Goal: Task Accomplishment & Management: Manage account settings

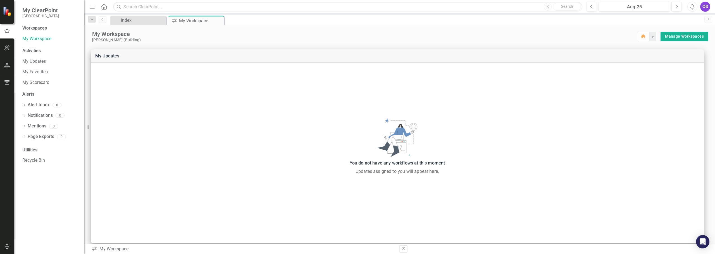
click at [4, 15] on img at bounding box center [8, 11] width 10 height 10
click at [6, 47] on icon "button" at bounding box center [7, 48] width 6 height 4
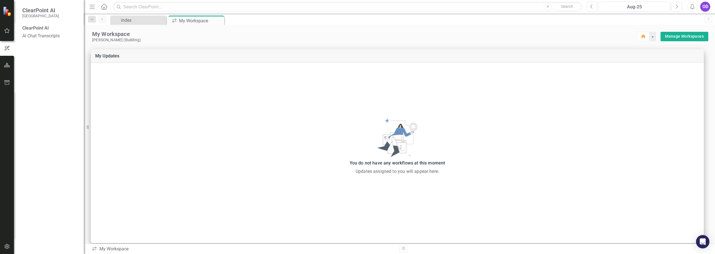
click at [6, 18] on div at bounding box center [7, 11] width 14 height 22
click at [5, 29] on icon "button" at bounding box center [7, 30] width 6 height 4
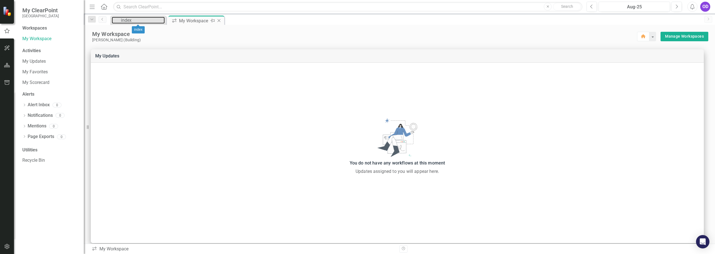
drag, startPoint x: 135, startPoint y: 19, endPoint x: 191, endPoint y: 24, distance: 56.9
click at [191, 24] on div "index Close icon.workspace My Workspace Pin Close" at bounding box center [405, 20] width 592 height 9
click at [192, 21] on div "My Workspace" at bounding box center [194, 20] width 30 height 7
click at [173, 20] on icon at bounding box center [174, 21] width 4 height 4
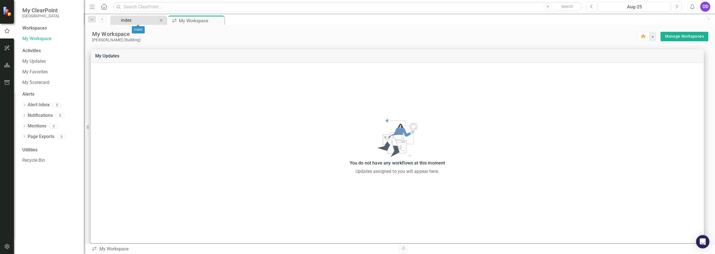
click at [135, 19] on div "index" at bounding box center [139, 20] width 37 height 7
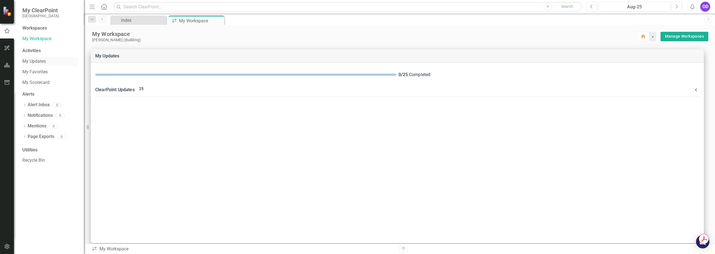
click at [35, 62] on link "My Updates" at bounding box center [50, 61] width 56 height 6
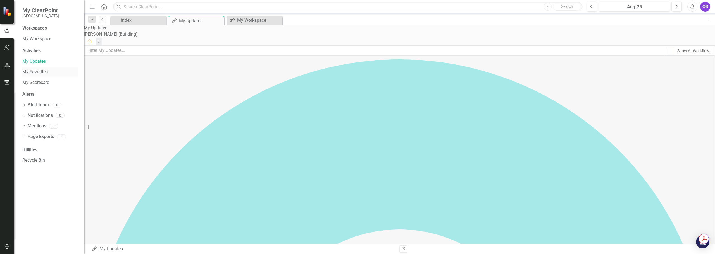
click at [32, 69] on link "My Favorites" at bounding box center [50, 72] width 56 height 6
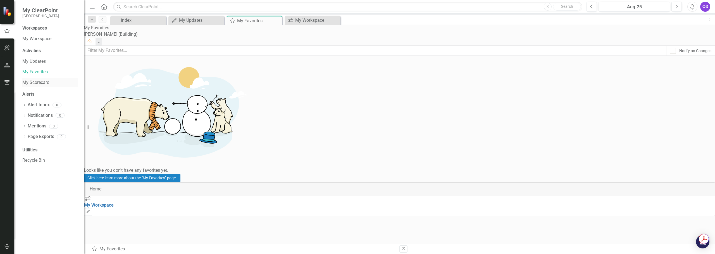
click at [35, 82] on link "My Scorecard" at bounding box center [50, 83] width 56 height 6
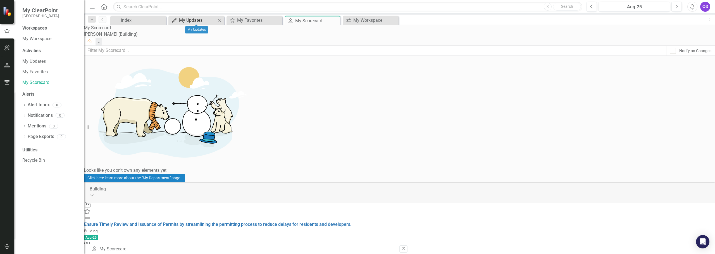
click at [194, 23] on div "My Updates" at bounding box center [197, 20] width 37 height 7
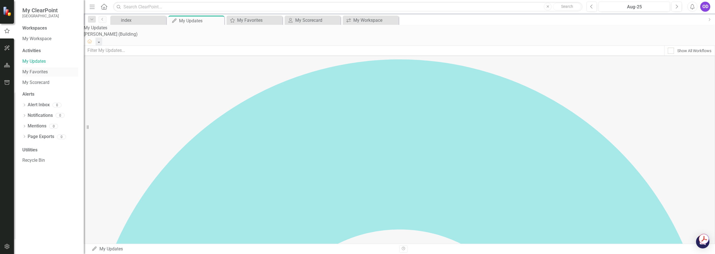
click at [35, 73] on link "My Favorites" at bounding box center [50, 72] width 56 height 6
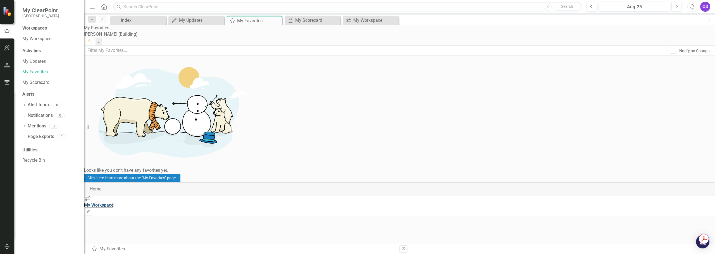
click at [127, 196] on div "icon.workspace My Workspace" at bounding box center [399, 202] width 631 height 13
click at [114, 203] on link "My Workspace" at bounding box center [99, 205] width 30 height 5
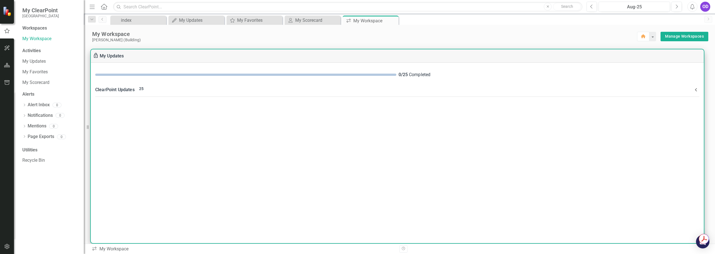
click at [144, 91] on span "25" at bounding box center [141, 89] width 4 height 4
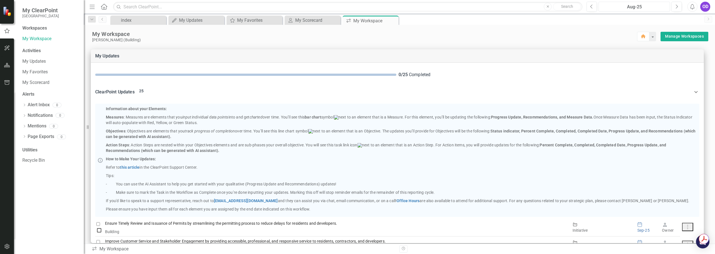
click at [640, 6] on div "Aug-25" at bounding box center [635, 7] width 68 height 7
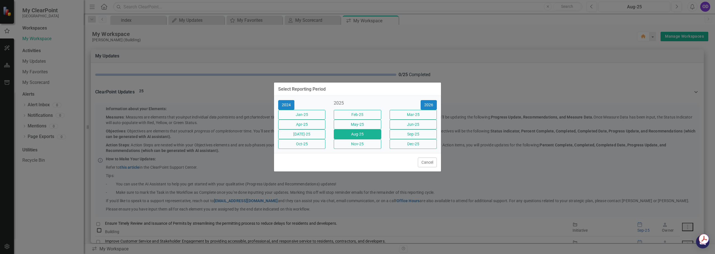
click at [519, 44] on div "Select Reporting Period 2024 2025 2026 Jan-25 Feb-25 Mar-25 Apr-25 May-25 Jun-2…" at bounding box center [357, 127] width 715 height 254
click at [431, 168] on button "Cancel" at bounding box center [427, 163] width 19 height 10
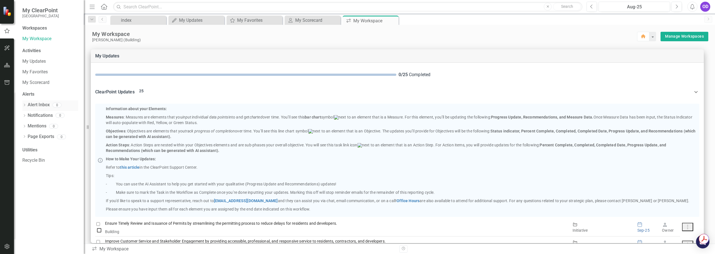
click at [44, 107] on link "Alert Inbox" at bounding box center [39, 105] width 22 height 6
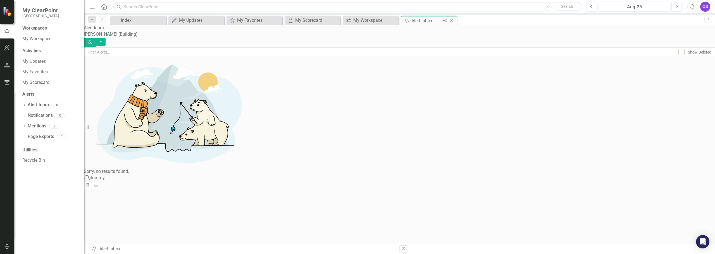
click at [425, 21] on div "Alert Inbox" at bounding box center [426, 20] width 30 height 7
click at [24, 107] on icon "Dropdown" at bounding box center [24, 105] width 4 height 3
click at [23, 104] on icon "Dropdown" at bounding box center [24, 105] width 4 height 3
click at [43, 106] on link "Alert Inbox" at bounding box center [39, 105] width 22 height 6
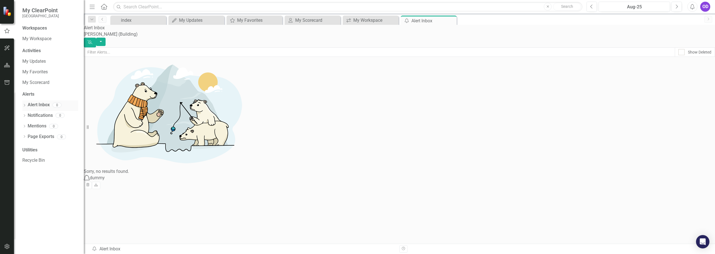
click at [23, 105] on icon "Dropdown" at bounding box center [24, 105] width 4 height 3
click at [24, 117] on icon "Dropdown" at bounding box center [24, 116] width 4 height 3
click at [24, 127] on icon at bounding box center [24, 126] width 1 height 3
click at [24, 127] on icon "Dropdown" at bounding box center [24, 127] width 4 height 3
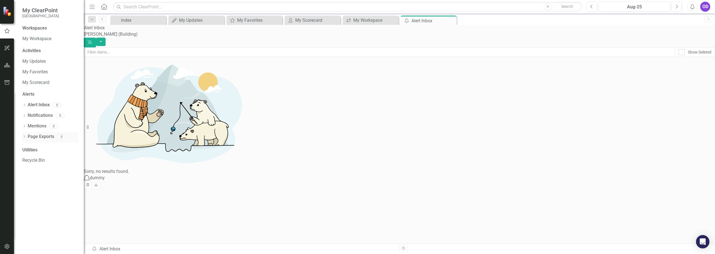
click at [23, 137] on icon "Dropdown" at bounding box center [24, 137] width 4 height 3
click at [23, 104] on icon "Dropdown" at bounding box center [24, 105] width 4 height 3
click at [24, 107] on icon "Dropdown" at bounding box center [24, 105] width 4 height 3
click at [31, 104] on link "Alert Inbox" at bounding box center [39, 105] width 22 height 6
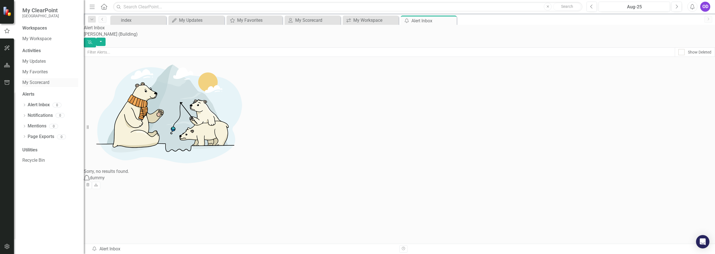
click at [30, 83] on link "My Scorecard" at bounding box center [50, 83] width 56 height 6
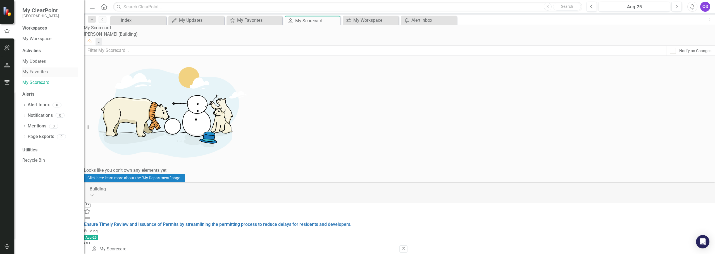
click at [32, 73] on link "My Favorites" at bounding box center [50, 72] width 56 height 6
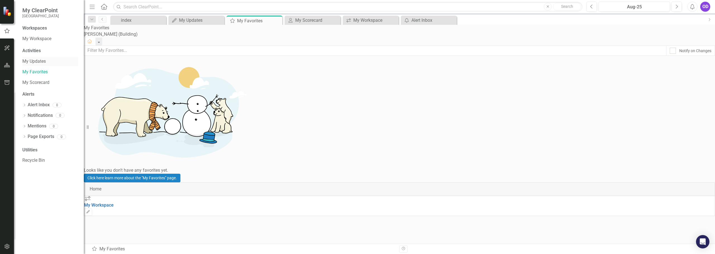
click at [30, 60] on link "My Updates" at bounding box center [50, 61] width 56 height 6
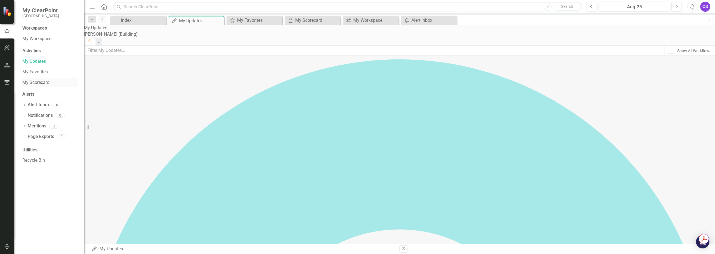
click at [32, 85] on link "My Scorecard" at bounding box center [50, 83] width 56 height 6
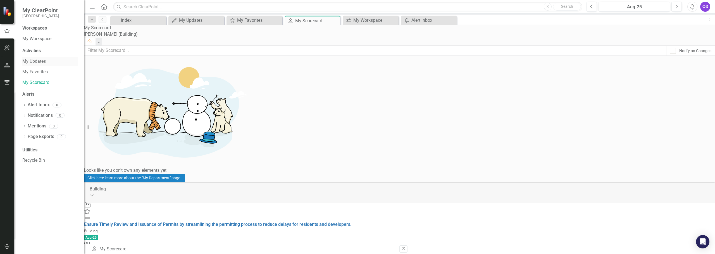
click at [39, 63] on link "My Updates" at bounding box center [50, 61] width 56 height 6
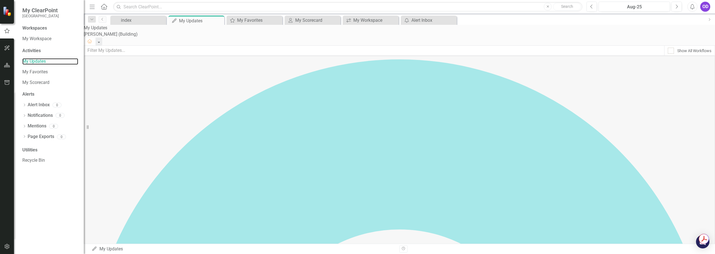
scroll to position [140, 0]
click at [32, 29] on div "Workspaces" at bounding box center [34, 28] width 25 height 6
click at [34, 40] on link "My Workspace" at bounding box center [50, 39] width 56 height 6
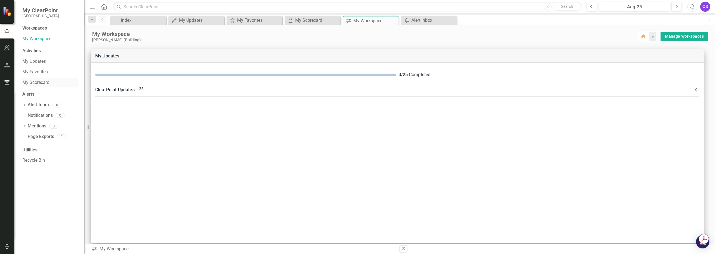
click at [36, 85] on link "My Scorecard" at bounding box center [50, 83] width 56 height 6
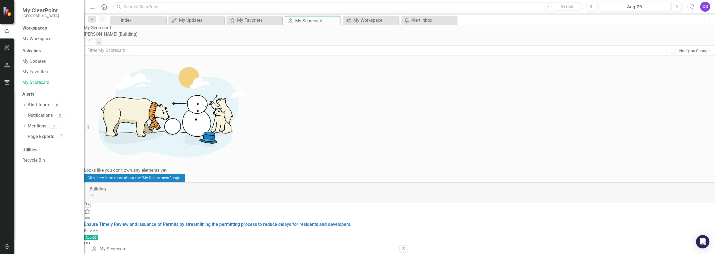
click at [90, 249] on icon "button" at bounding box center [88, 250] width 3 height 3
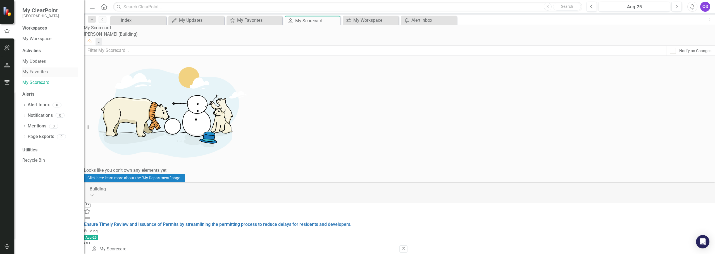
click at [35, 74] on link "My Favorites" at bounding box center [50, 72] width 56 height 6
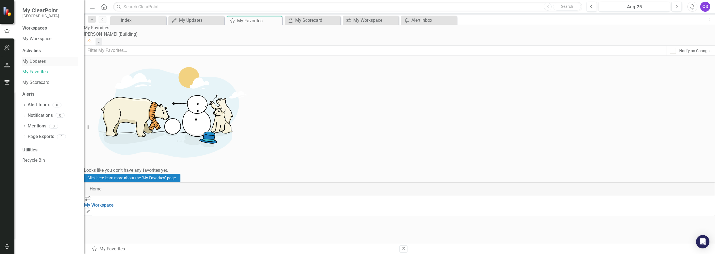
click at [26, 59] on link "My Updates" at bounding box center [50, 61] width 56 height 6
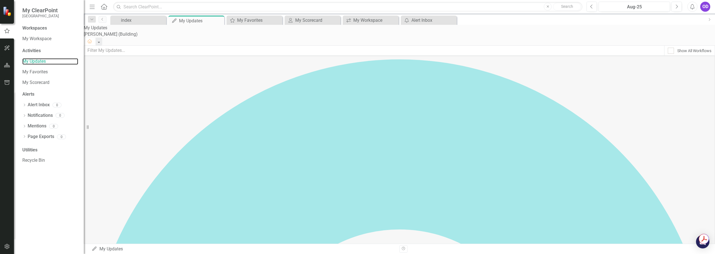
scroll to position [112, 0]
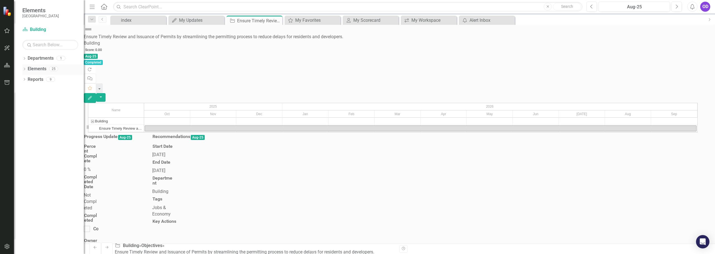
click at [36, 67] on link "Elements" at bounding box center [37, 69] width 19 height 6
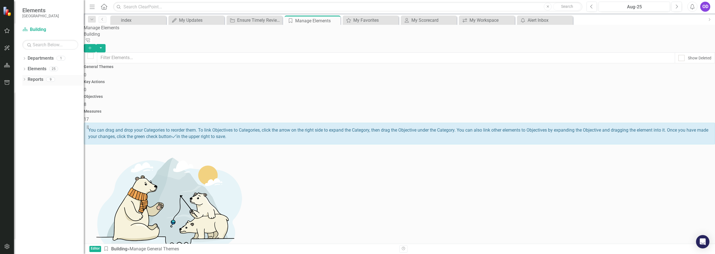
click at [36, 82] on link "Reports" at bounding box center [36, 80] width 16 height 6
click at [35, 58] on link "Departments" at bounding box center [41, 58] width 26 height 6
click at [35, 63] on div "Departments" at bounding box center [41, 58] width 26 height 9
click at [38, 70] on link "Elements" at bounding box center [37, 69] width 19 height 6
click at [22, 70] on div "Dropdown Departments 1 Building Dropdown Elements 25 Dropdown Key Action Key Ac…" at bounding box center [49, 154] width 70 height 201
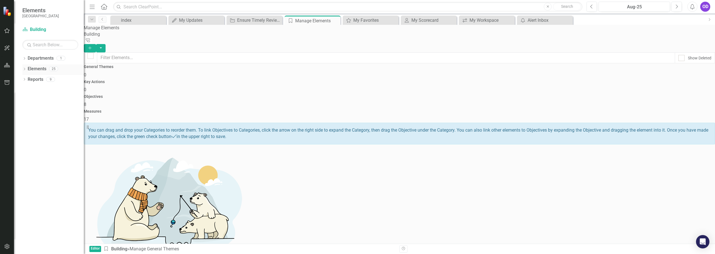
click at [25, 70] on icon "Dropdown" at bounding box center [24, 69] width 4 height 3
click at [41, 78] on link "Key Action Key Actions" at bounding box center [34, 80] width 31 height 6
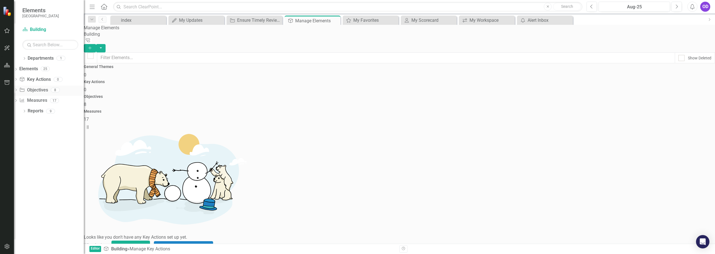
click at [43, 89] on link "Objective Objectives" at bounding box center [33, 90] width 28 height 6
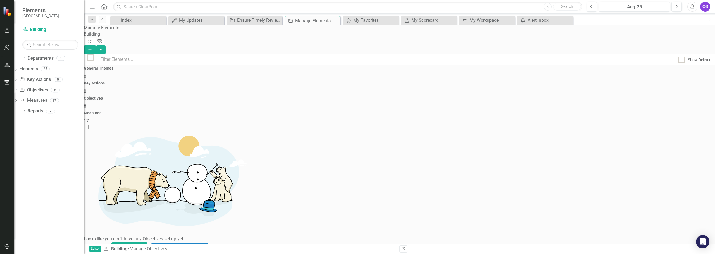
click at [89, 118] on span "17" at bounding box center [86, 120] width 5 height 5
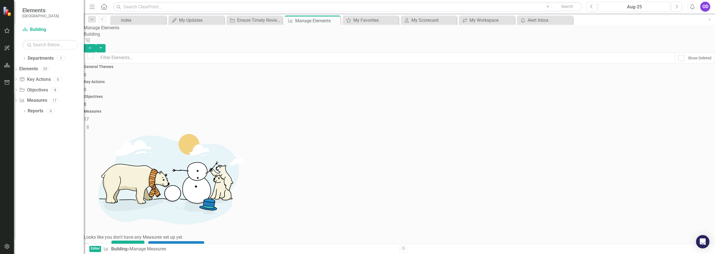
click at [154, 78] on div "General Themes 0" at bounding box center [399, 71] width 631 height 13
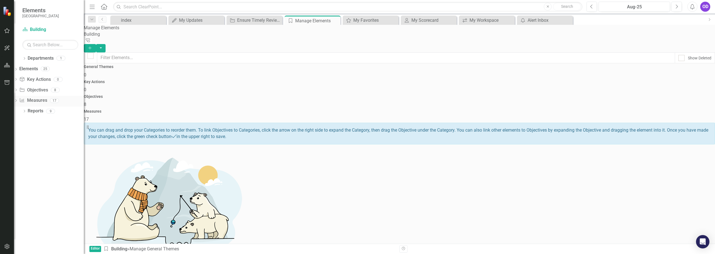
click at [41, 99] on link "Measure Measures" at bounding box center [33, 100] width 28 height 6
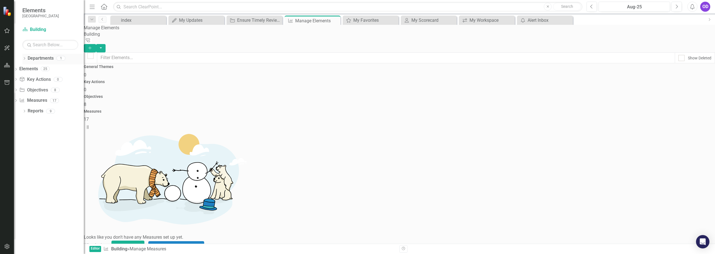
click at [40, 58] on link "Departments" at bounding box center [41, 58] width 26 height 6
click at [44, 89] on link "Objective Objectives" at bounding box center [33, 90] width 28 height 6
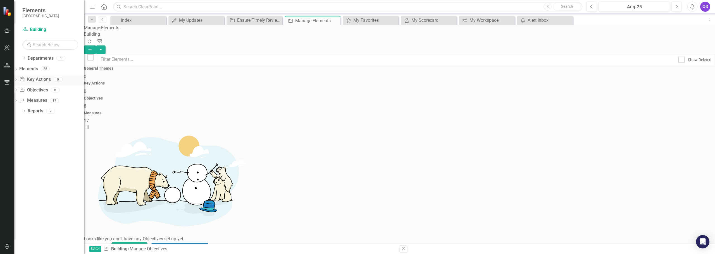
click at [44, 81] on link "Key Action Key Actions" at bounding box center [34, 80] width 31 height 6
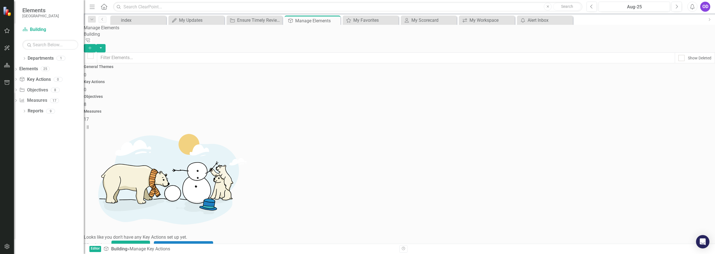
click at [188, 77] on div "General Themes 0" at bounding box center [399, 71] width 631 height 13
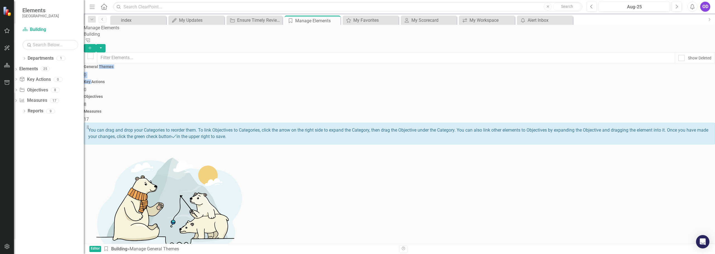
drag, startPoint x: 318, startPoint y: 73, endPoint x: 167, endPoint y: 76, distance: 151.1
click at [167, 76] on div "General Themes 0 Key Actions 0 Objectives 8 Measures 17" at bounding box center [399, 94] width 631 height 58
click at [267, 87] on div "Key Actions 0" at bounding box center [399, 86] width 631 height 13
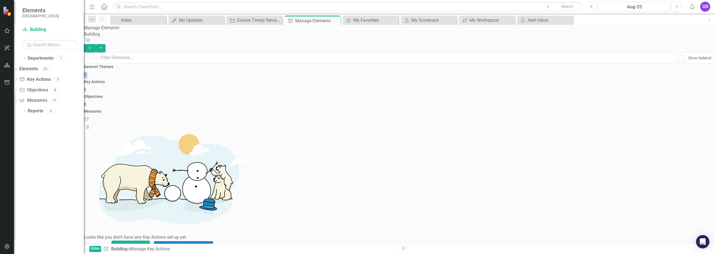
drag, startPoint x: 284, startPoint y: 82, endPoint x: 223, endPoint y: 82, distance: 61.7
click at [223, 82] on div "General Themes 0 Key Actions 0 Objectives 8 Measures 17" at bounding box center [399, 94] width 631 height 58
click at [261, 123] on div "Looks like you don't have any Key Actions set up yet. Why don't you add an Key …" at bounding box center [399, 187] width 631 height 128
click at [196, 78] on div "General Themes 0" at bounding box center [399, 71] width 631 height 13
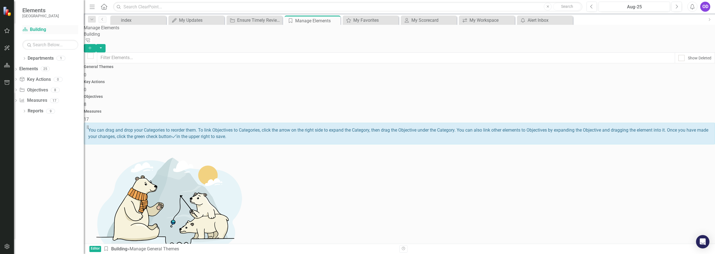
click at [37, 29] on link "Department Building" at bounding box center [50, 30] width 56 height 6
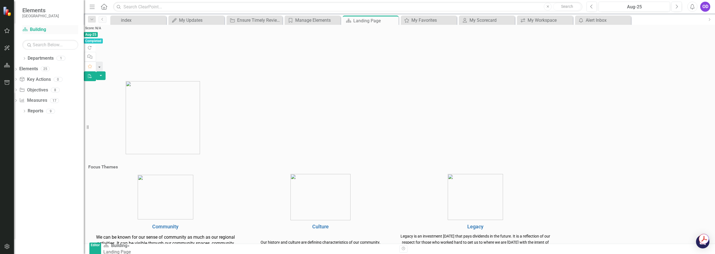
click at [31, 30] on link "Department Building" at bounding box center [50, 30] width 56 height 6
click at [7, 35] on button "button" at bounding box center [7, 31] width 13 height 12
click at [41, 28] on div "Workspaces" at bounding box center [34, 28] width 25 height 6
click at [37, 39] on link "My Workspace" at bounding box center [50, 39] width 56 height 6
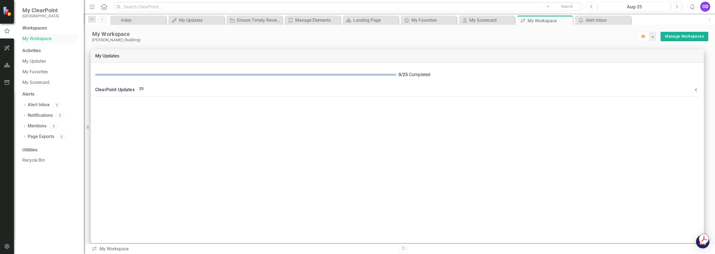
click at [26, 39] on link "My Workspace" at bounding box center [50, 39] width 56 height 6
click at [35, 61] on link "My Updates" at bounding box center [50, 61] width 56 height 6
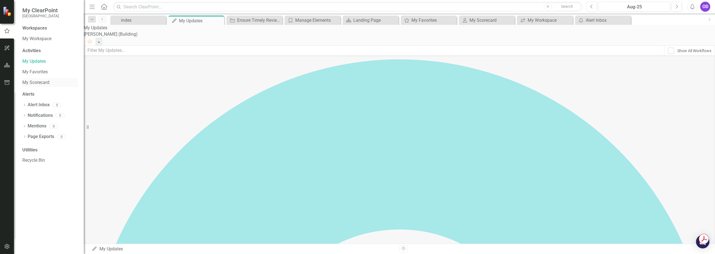
click at [41, 82] on link "My Scorecard" at bounding box center [50, 83] width 56 height 6
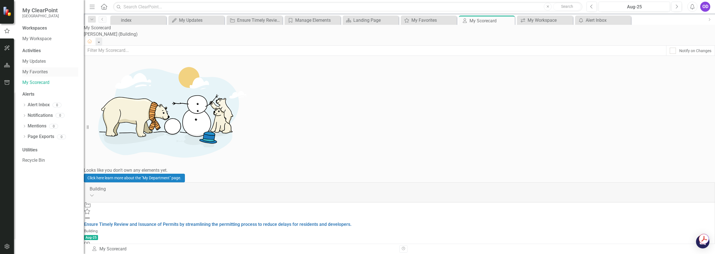
click at [38, 72] on link "My Favorites" at bounding box center [50, 72] width 56 height 6
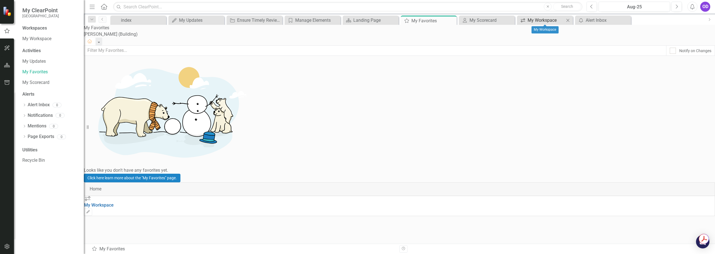
click at [547, 22] on div "My Workspace" at bounding box center [546, 20] width 37 height 7
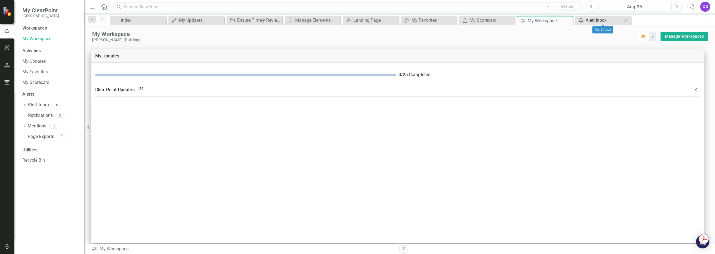
click at [595, 20] on div "Alert Inbox" at bounding box center [604, 20] width 37 height 7
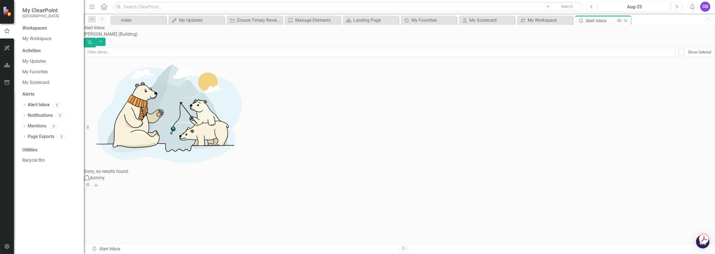
click at [625, 21] on icon "Close" at bounding box center [626, 20] width 6 height 4
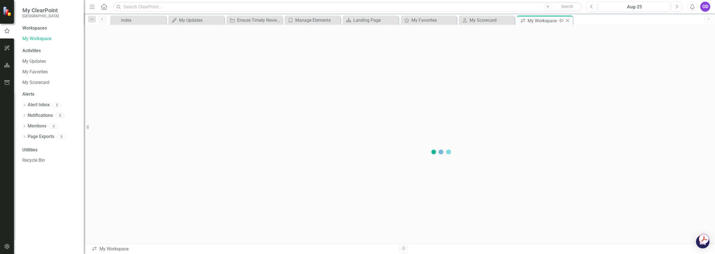
click at [570, 21] on icon "Close" at bounding box center [568, 20] width 6 height 4
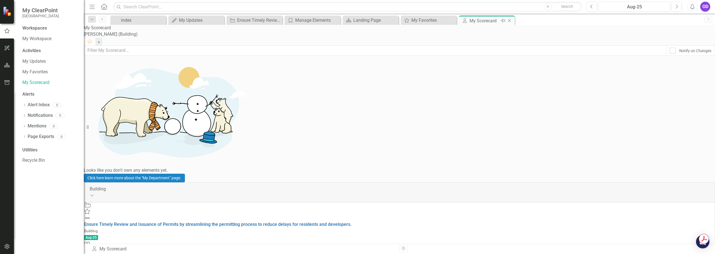
click at [510, 21] on icon at bounding box center [509, 20] width 3 height 3
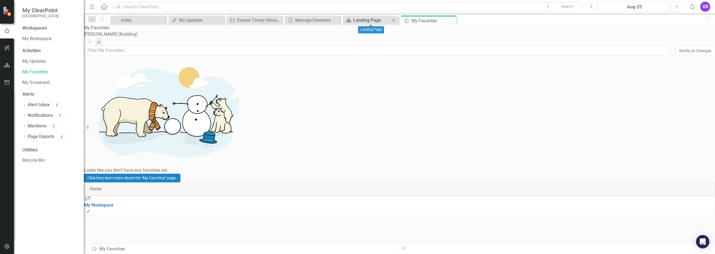
click at [374, 22] on div "Landing Page" at bounding box center [371, 20] width 37 height 7
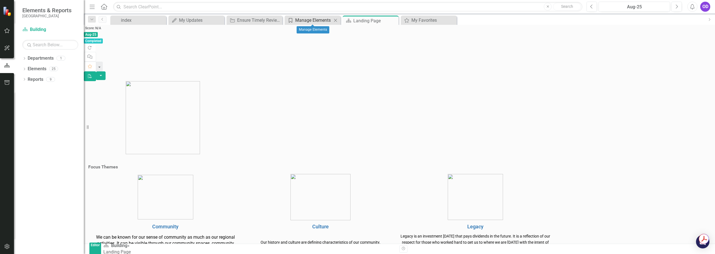
click at [298, 20] on div "Manage Elements" at bounding box center [313, 20] width 37 height 7
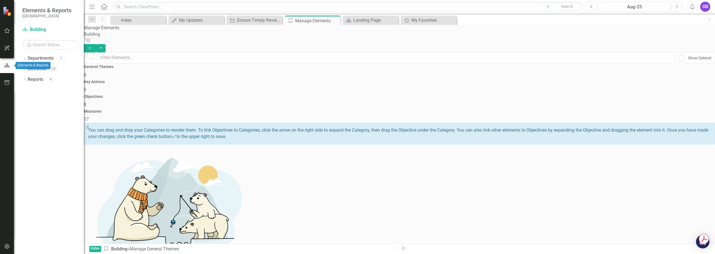
click at [5, 67] on icon "button" at bounding box center [7, 65] width 6 height 5
click at [379, 21] on div "Landing Page" at bounding box center [371, 20] width 37 height 7
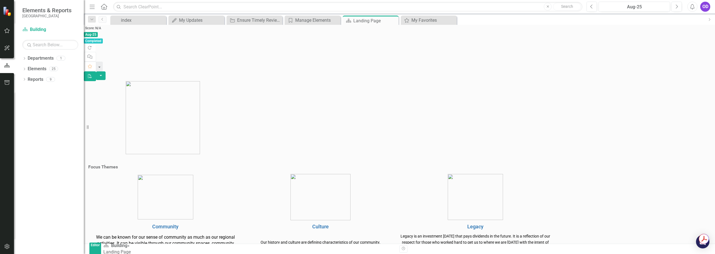
scroll to position [28, 0]
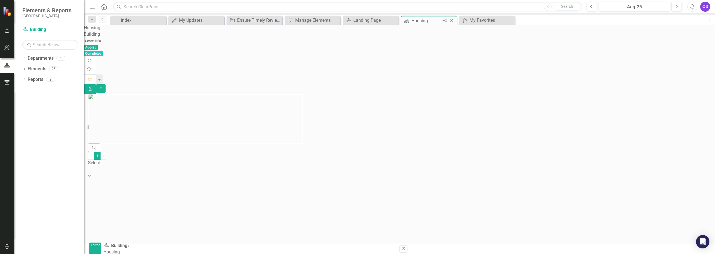
click at [452, 21] on icon "Close" at bounding box center [452, 20] width 6 height 4
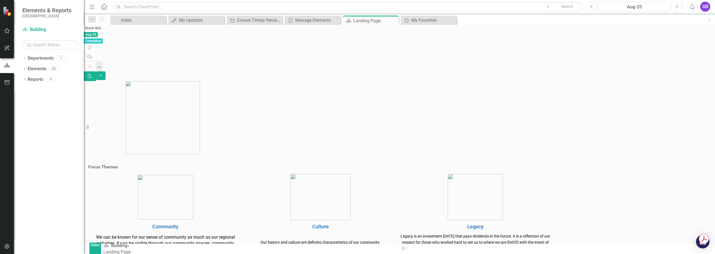
scroll to position [56, 0]
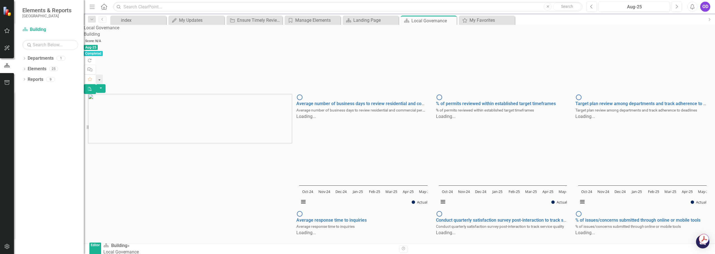
scroll to position [0, 0]
click at [34, 72] on link "Elements" at bounding box center [37, 69] width 19 height 6
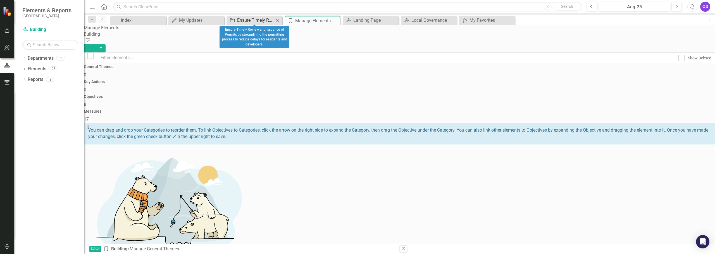
click at [243, 22] on div "Ensure Timely Review and Issuance of Permits by streamlining the permitting pro…" at bounding box center [255, 20] width 37 height 7
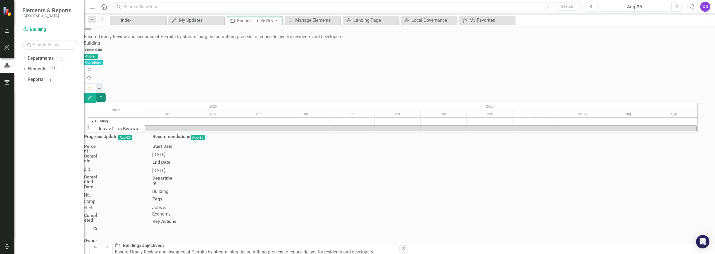
click at [106, 93] on button "button" at bounding box center [100, 97] width 9 height 9
click at [209, 133] on div "Recommendations Aug-25" at bounding box center [178, 138] width 61 height 10
click at [34, 30] on link "Department Building" at bounding box center [50, 30] width 56 height 6
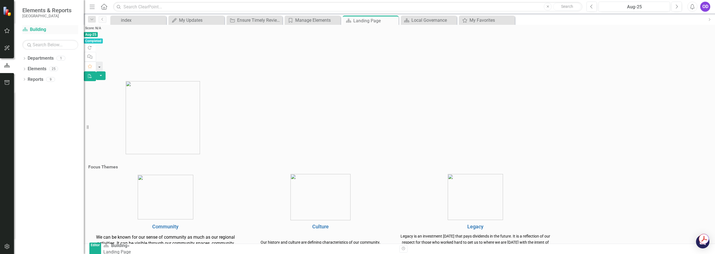
click at [34, 30] on link "Department Building" at bounding box center [50, 30] width 56 height 6
click at [92, 65] on icon "Favorite" at bounding box center [89, 67] width 5 height 4
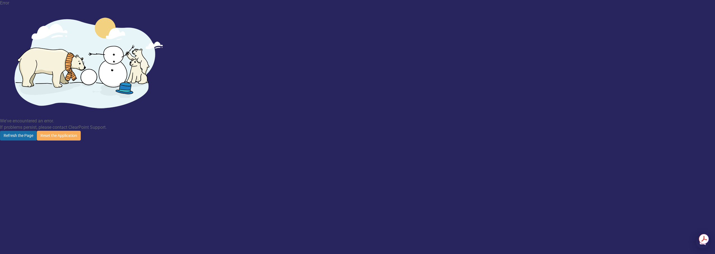
click at [37, 131] on button "Refresh the Page" at bounding box center [18, 136] width 37 height 10
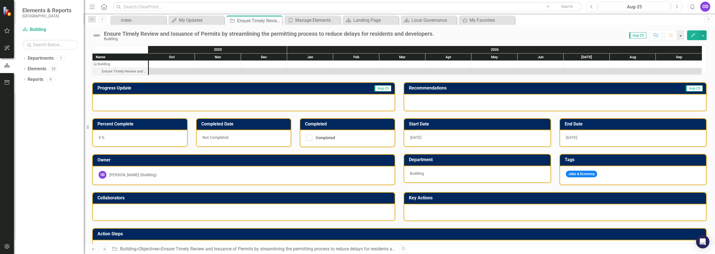
click at [680, 38] on button "button" at bounding box center [680, 35] width 7 height 10
click at [671, 44] on link "Favorite Add Favorite" at bounding box center [662, 46] width 44 height 10
click at [20, 70] on div "Dropdown Departments 1 Building Dropdown Elements 25 Dropdown Key Action Key Ac…" at bounding box center [49, 154] width 70 height 201
click at [24, 69] on icon "Dropdown" at bounding box center [24, 69] width 4 height 3
click at [49, 79] on link "Key Action Key Actions" at bounding box center [45, 80] width 31 height 6
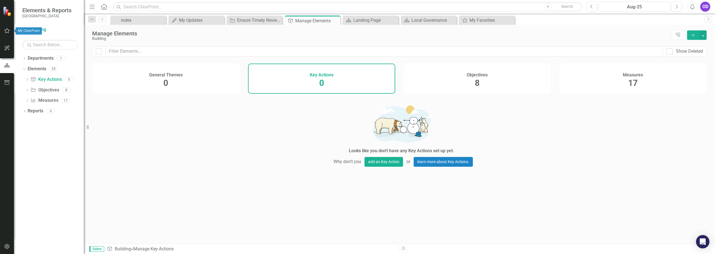
click at [4, 27] on button "button" at bounding box center [7, 31] width 13 height 12
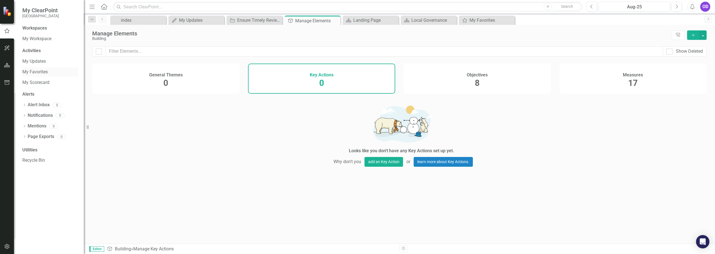
click at [39, 72] on link "My Favorites" at bounding box center [50, 72] width 56 height 6
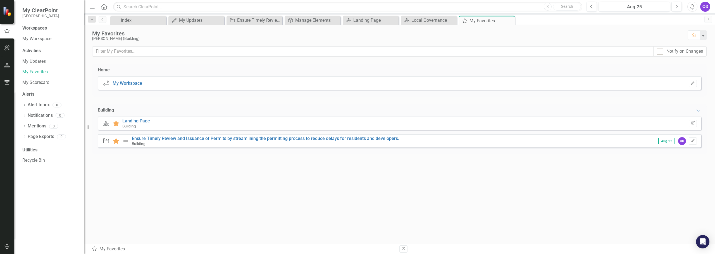
click at [166, 144] on div "Building" at bounding box center [265, 143] width 267 height 5
click at [107, 142] on icon "Objective" at bounding box center [106, 141] width 7 height 6
drag, startPoint x: 148, startPoint y: 144, endPoint x: 261, endPoint y: 140, distance: 113.7
click at [199, 144] on div "Building" at bounding box center [265, 143] width 267 height 5
click at [624, 141] on div "Objective Favorite Ensure Timely Review and Issuance of Permits by streamlining…" at bounding box center [399, 140] width 603 height 13
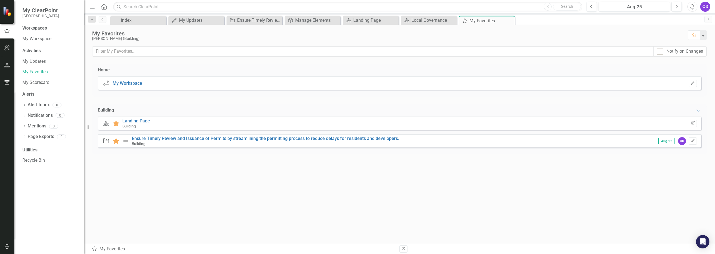
click at [624, 141] on div "Objective Favorite Ensure Timely Review and Issuance of Permits by streamlining…" at bounding box center [399, 140] width 603 height 13
click at [36, 42] on link "My Workspace" at bounding box center [50, 39] width 56 height 6
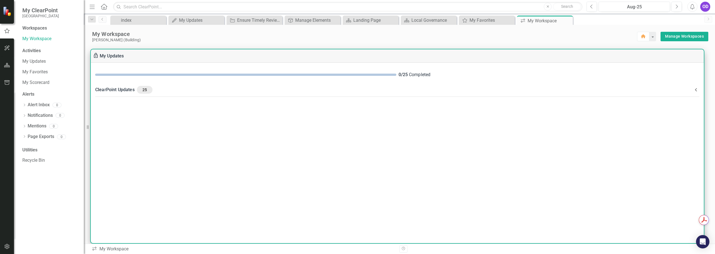
click at [125, 88] on div "ClearPoint Updates 25" at bounding box center [393, 90] width 597 height 8
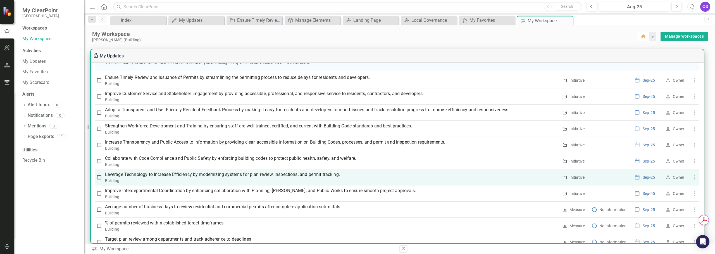
scroll to position [144, 0]
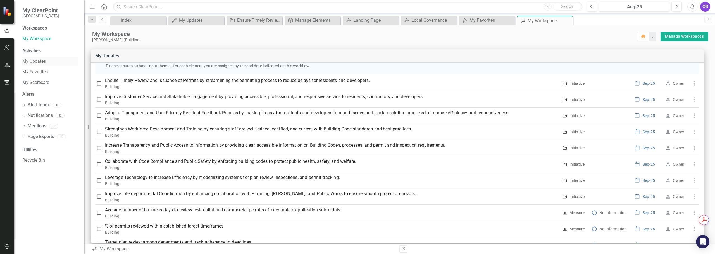
click at [34, 64] on link "My Updates" at bounding box center [50, 61] width 56 height 6
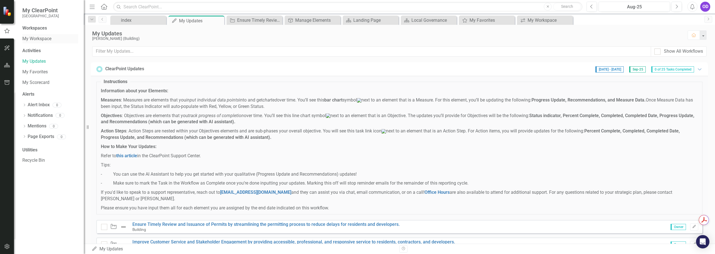
click at [29, 37] on link "My Workspace" at bounding box center [50, 39] width 56 height 6
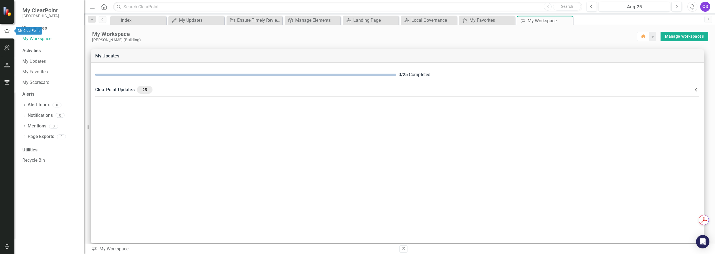
click at [6, 33] on icon "button" at bounding box center [6, 30] width 5 height 5
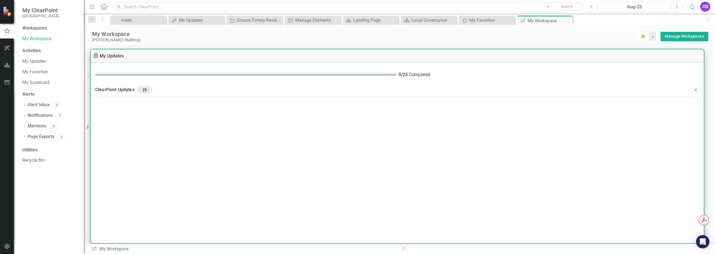
click at [142, 89] on span "25" at bounding box center [144, 89] width 11 height 5
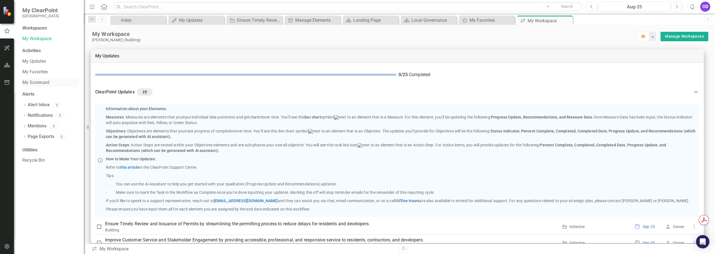
click at [31, 84] on link "My Scorecard" at bounding box center [50, 83] width 56 height 6
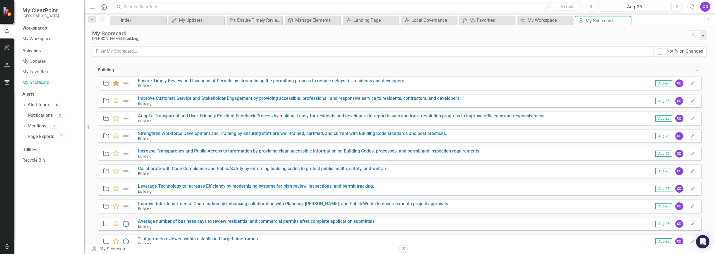
click at [116, 85] on icon at bounding box center [116, 83] width 6 height 6
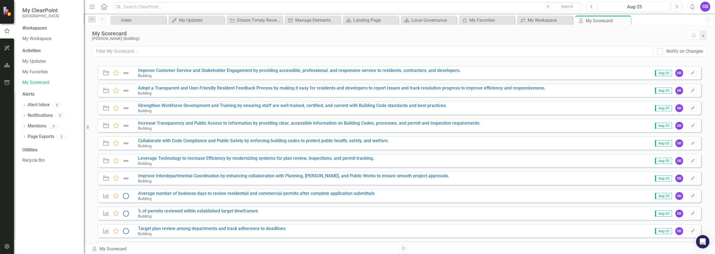
scroll to position [56, 0]
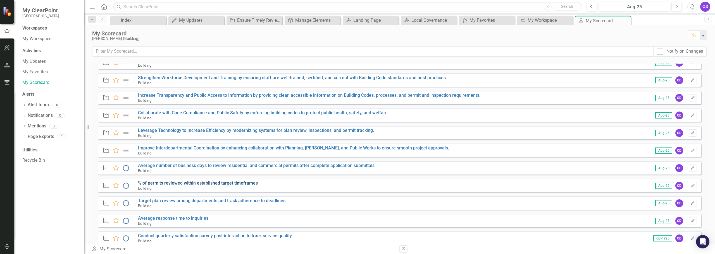
click at [159, 184] on link "% of permits reviewed within established target timeframes" at bounding box center [198, 183] width 120 height 5
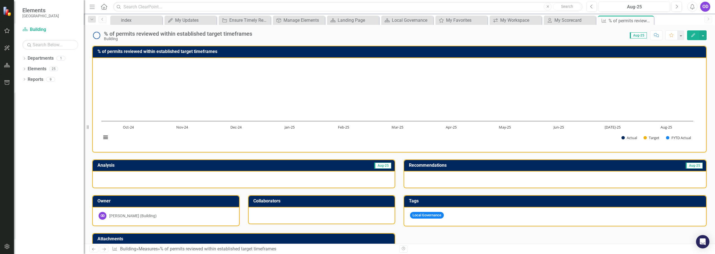
click at [249, 180] on div at bounding box center [244, 180] width 302 height 16
click at [232, 166] on h3 "Analysis" at bounding box center [169, 165] width 145 height 5
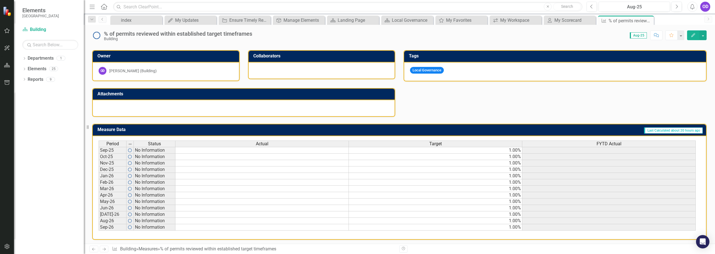
scroll to position [147, 0]
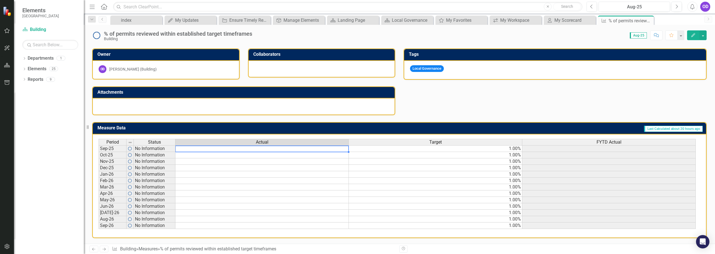
click at [201, 149] on td at bounding box center [261, 149] width 173 height 7
click at [387, 151] on td "1.00%" at bounding box center [435, 149] width 173 height 7
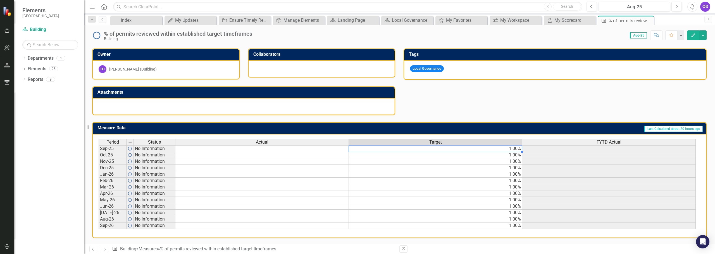
click at [505, 150] on td "1.00%" at bounding box center [435, 149] width 173 height 7
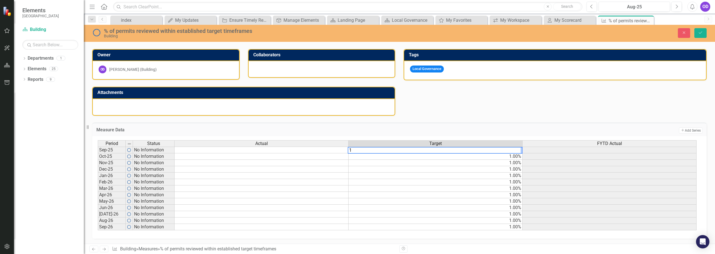
click at [425, 178] on td "1.00%" at bounding box center [436, 176] width 174 height 6
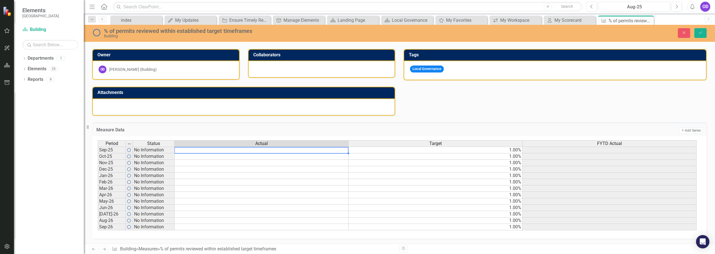
click at [207, 152] on td at bounding box center [262, 150] width 174 height 7
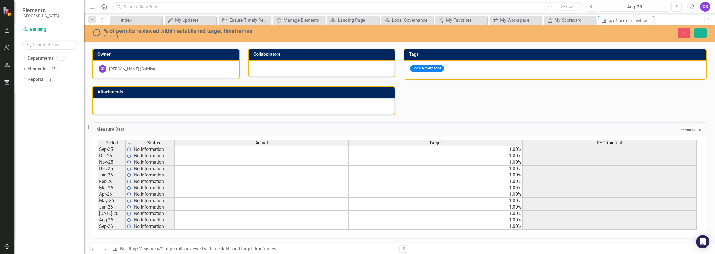
click at [289, 57] on td "Collaborators" at bounding box center [322, 55] width 139 height 9
click at [289, 56] on h3 "Collaborators" at bounding box center [322, 54] width 139 height 5
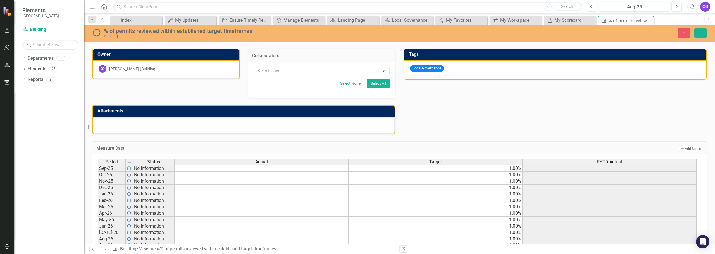
click at [507, 59] on td "Tags" at bounding box center [556, 55] width 294 height 9
click at [504, 54] on h3 "Tags" at bounding box center [556, 54] width 294 height 5
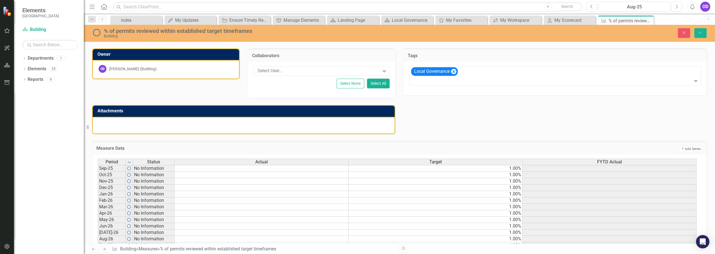
click at [165, 115] on td "Attachments" at bounding box center [244, 111] width 294 height 9
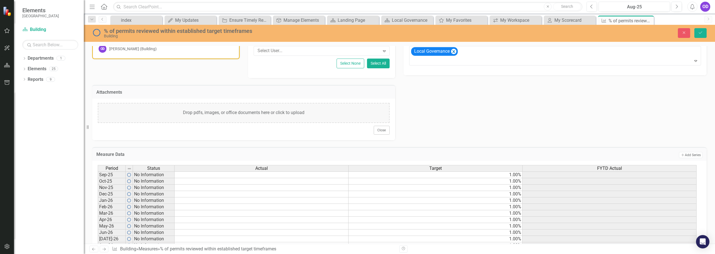
scroll to position [193, 0]
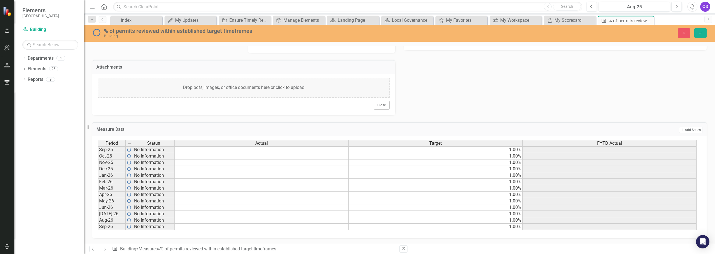
drag, startPoint x: 249, startPoint y: 149, endPoint x: 252, endPoint y: 153, distance: 4.6
click at [250, 151] on td at bounding box center [262, 150] width 174 height 7
type textarea "75"
click at [283, 168] on td at bounding box center [262, 169] width 174 height 6
click at [318, 156] on td at bounding box center [262, 156] width 174 height 6
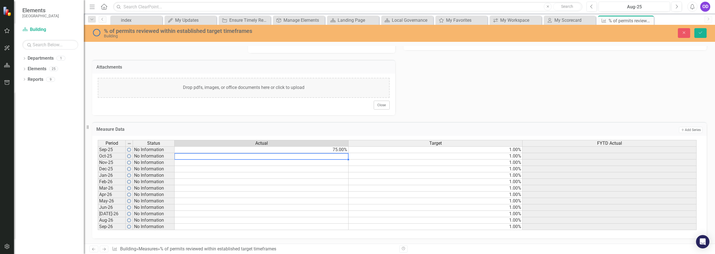
click at [318, 156] on td at bounding box center [262, 156] width 174 height 6
type textarea "100"
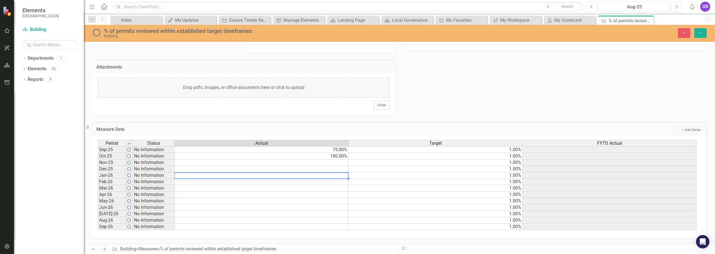
click at [328, 177] on td at bounding box center [262, 176] width 174 height 6
click at [334, 163] on td at bounding box center [262, 163] width 174 height 6
type textarea "1"
click at [351, 186] on td "1.00%" at bounding box center [436, 188] width 174 height 6
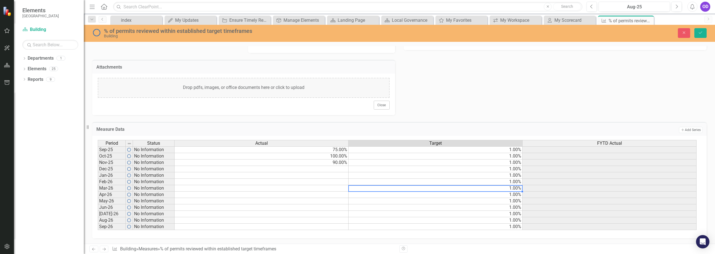
click at [591, 112] on div "Analysis Aug-25 Owner OD [PERSON_NAME] (Building) Collaborators Select User... …" at bounding box center [399, 37] width 623 height 155
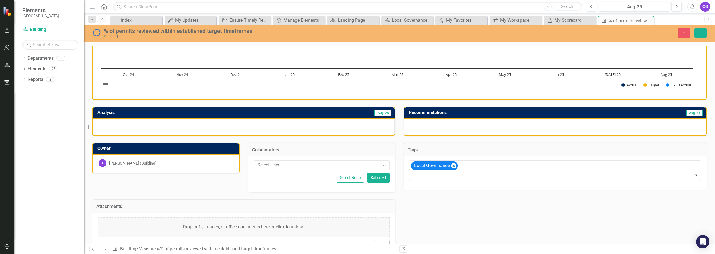
scroll to position [0, 0]
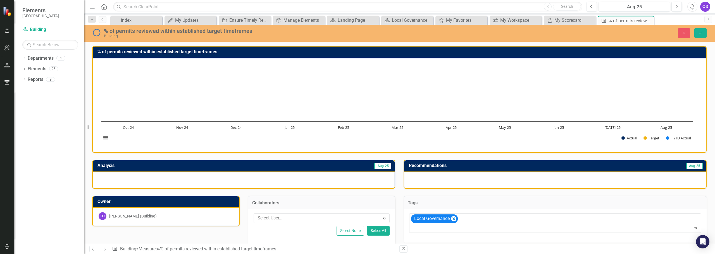
click at [328, 115] on rect "Interactive chart" at bounding box center [397, 105] width 597 height 84
click at [617, 141] on rect "Interactive chart" at bounding box center [397, 105] width 597 height 84
click at [622, 141] on rect "Interactive chart" at bounding box center [397, 105] width 597 height 84
click at [653, 137] on button "Show Target" at bounding box center [652, 138] width 16 height 5
click at [629, 140] on button "Show Actual" at bounding box center [629, 138] width 16 height 5
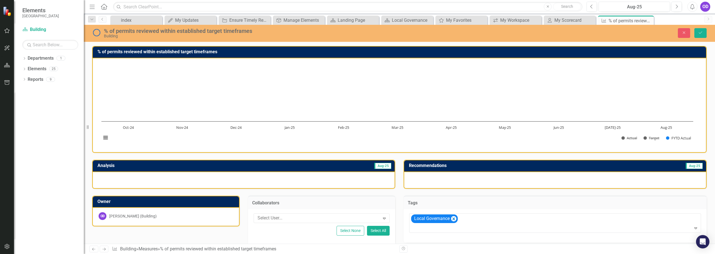
click at [110, 139] on rect "Interactive chart" at bounding box center [397, 105] width 597 height 84
click at [106, 139] on button "View chart menu, Chart" at bounding box center [106, 138] width 8 height 8
click at [249, 107] on rect "Interactive chart" at bounding box center [397, 105] width 597 height 84
click at [703, 36] on button "Save" at bounding box center [700, 33] width 12 height 10
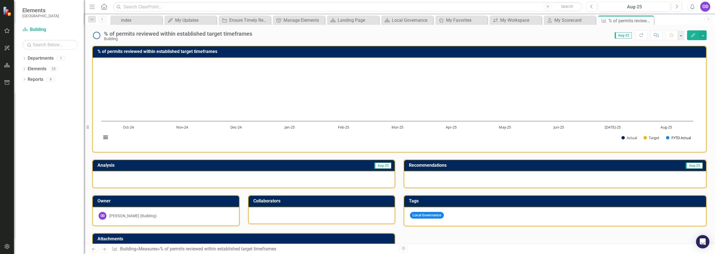
click at [679, 139] on button "Show FYTD Actual" at bounding box center [678, 137] width 25 height 5
drag, startPoint x: 650, startPoint y: 138, endPoint x: 628, endPoint y: 141, distance: 22.6
click at [649, 138] on button "Show Target" at bounding box center [652, 137] width 16 height 5
click at [626, 141] on rect "Interactive chart" at bounding box center [397, 105] width 597 height 84
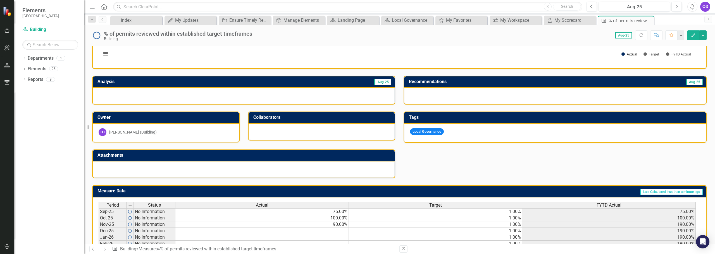
scroll to position [147, 0]
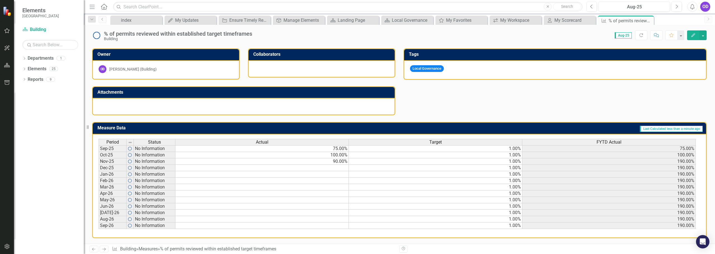
click at [334, 161] on td "90.00%" at bounding box center [261, 162] width 173 height 6
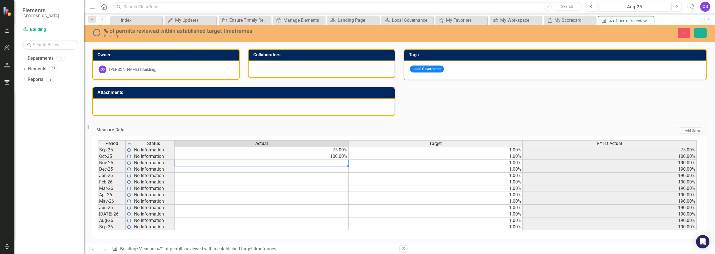
click at [330, 159] on td "100.00%" at bounding box center [262, 157] width 174 height 6
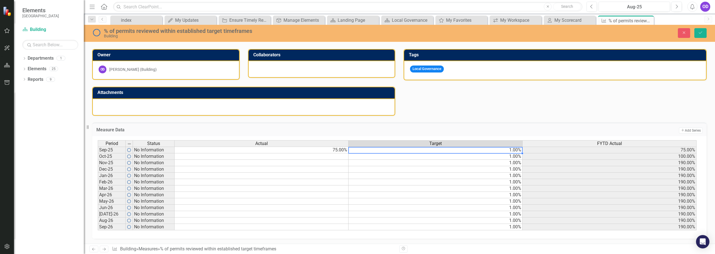
click at [396, 153] on td "1.00%" at bounding box center [436, 150] width 174 height 7
click at [98, 153] on div "Period Status Actual Target FYTD Actual Sep-25 No Information 75.00% 1.00% 75.0…" at bounding box center [98, 185] width 0 height 90
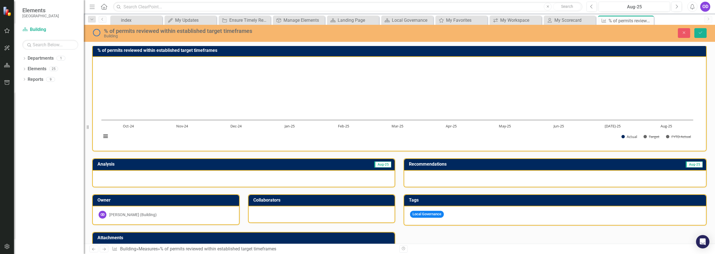
scroll to position [0, 0]
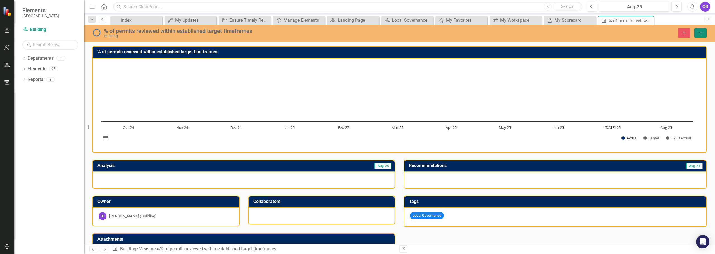
click at [699, 34] on icon "Save" at bounding box center [700, 33] width 5 height 4
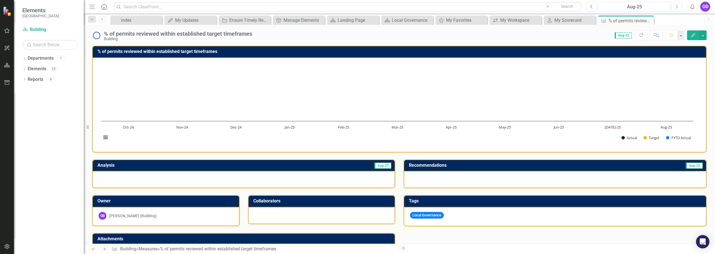
click at [492, 163] on td "Recommendations" at bounding box center [509, 166] width 201 height 9
click at [687, 165] on span "Aug-25" at bounding box center [694, 166] width 17 height 6
click at [585, 163] on td "Recommendations" at bounding box center [509, 166] width 201 height 9
click at [585, 166] on h3 "Recommendations" at bounding box center [509, 165] width 201 height 5
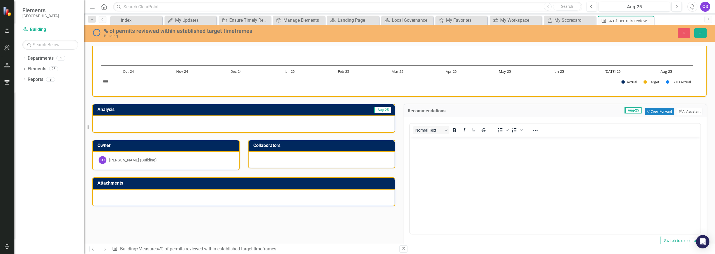
scroll to position [56, 0]
click at [181, 109] on h3 "Analysis" at bounding box center [169, 110] width 145 height 5
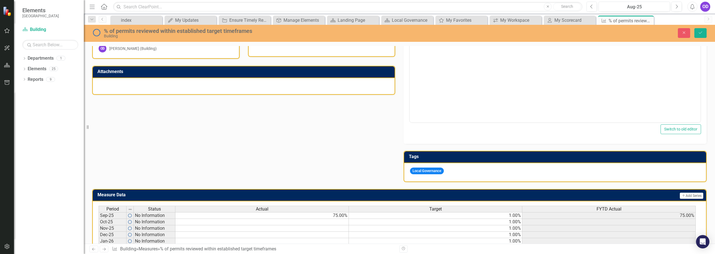
scroll to position [223, 0]
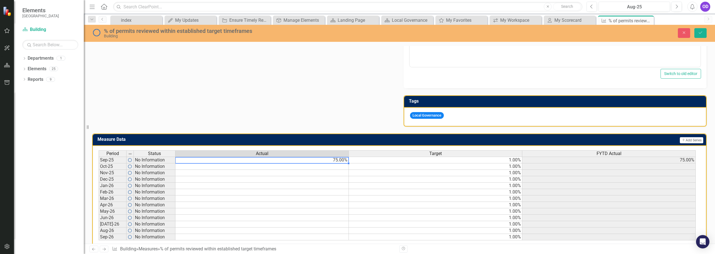
click at [319, 159] on td "75.00%" at bounding box center [261, 160] width 173 height 7
click at [320, 162] on td "75.00%" at bounding box center [261, 160] width 173 height 7
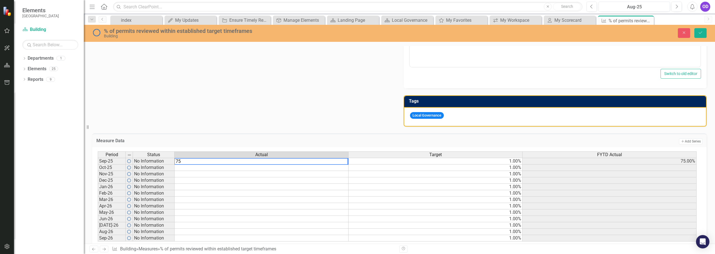
click at [320, 162] on textarea "75" at bounding box center [261, 161] width 174 height 7
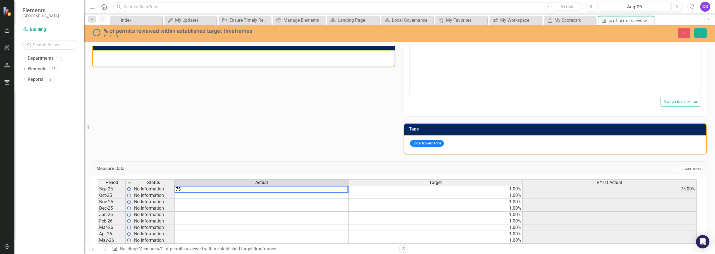
type textarea "7"
type textarea "100"
click at [322, 223] on td at bounding box center [262, 221] width 174 height 6
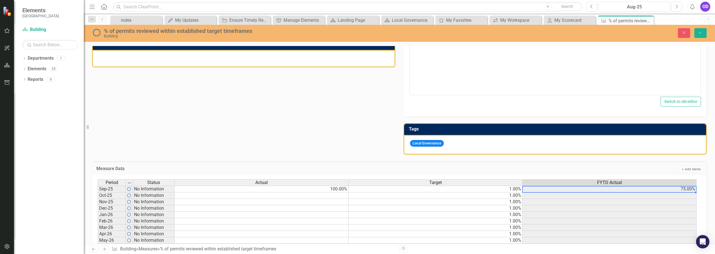
click at [563, 191] on td "75.00%" at bounding box center [610, 189] width 174 height 7
click at [98, 199] on div "Period Status Actual Target FYTD Actual Sep-25 No Information 100.00% 1.00% 75.…" at bounding box center [98, 225] width 0 height 90
click at [672, 199] on div at bounding box center [609, 199] width 174 height 1
click at [700, 35] on button "Save" at bounding box center [700, 33] width 12 height 10
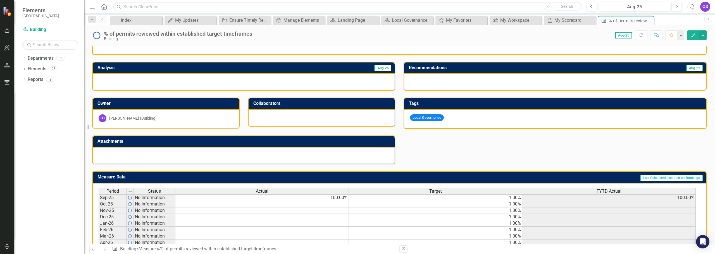
scroll to position [112, 0]
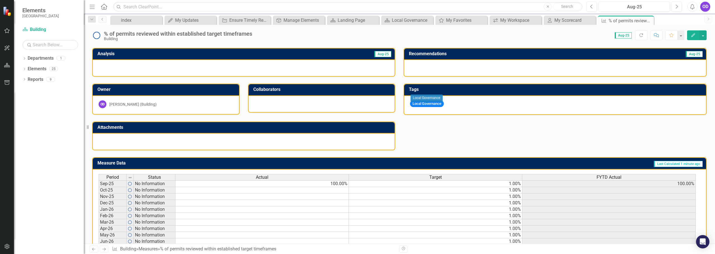
click at [423, 104] on span "Local Governance" at bounding box center [427, 104] width 34 height 7
click at [452, 132] on div "Analysis Aug-25 Owner OD [PERSON_NAME] (Building) Collaborators Attachments Rec…" at bounding box center [399, 96] width 623 height 110
click at [265, 56] on td "Aug-25" at bounding box center [317, 54] width 150 height 9
click at [209, 54] on h3 "Analysis" at bounding box center [169, 53] width 145 height 5
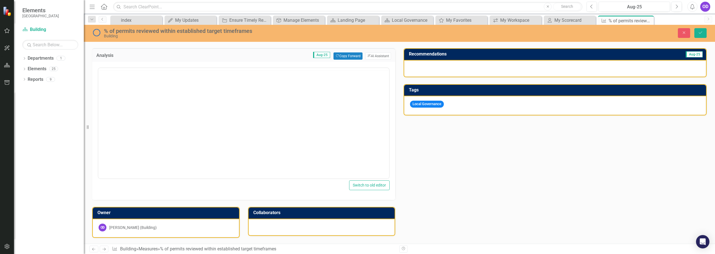
scroll to position [0, 0]
click at [134, 93] on body "Rich Text Area. Press ALT-0 for help." at bounding box center [243, 123] width 291 height 84
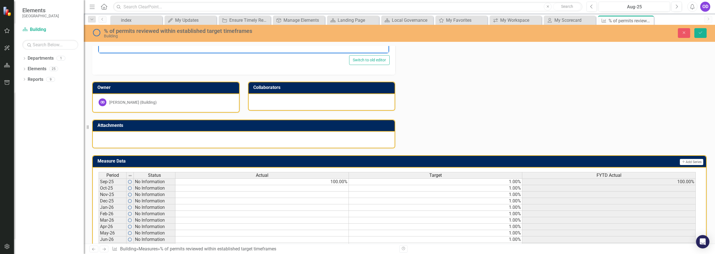
scroll to position [103, 0]
